Goal: Information Seeking & Learning: Learn about a topic

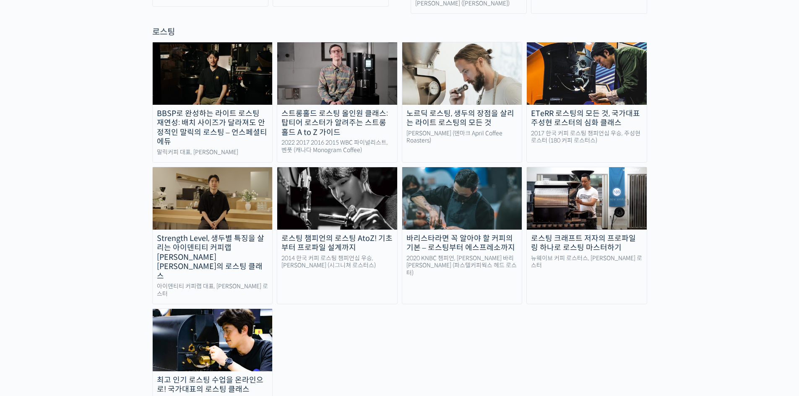
scroll to position [755, 0]
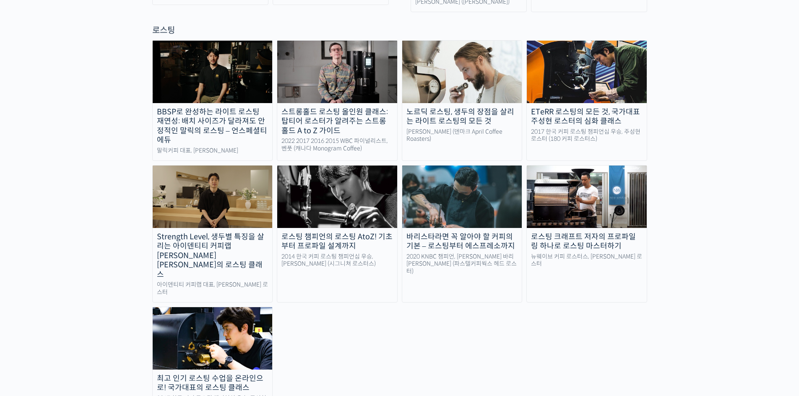
click at [227, 374] on div "최고 인기 로스팅 수업을 온라인으로! 국가대표의 로스팅 클래스" at bounding box center [213, 383] width 120 height 19
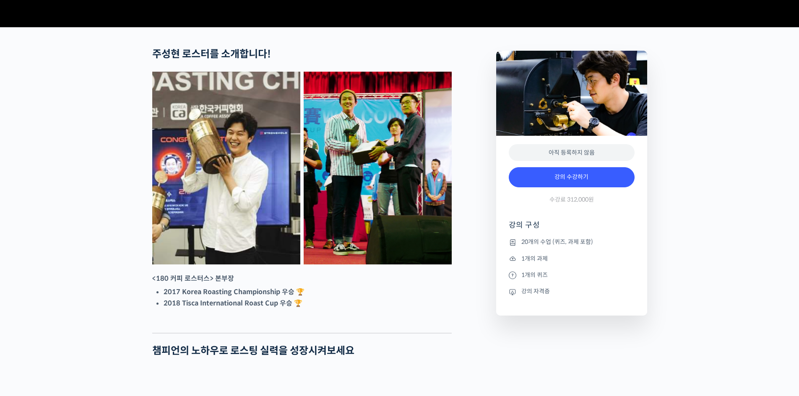
scroll to position [287, 0]
